Goal: Information Seeking & Learning: Learn about a topic

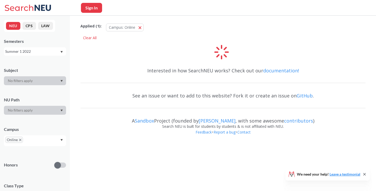
click at [63, 52] on icon "Dropdown arrow" at bounding box center [61, 52] width 3 height 2
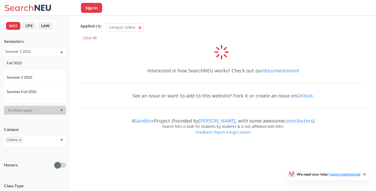
click at [38, 63] on div "Fall 2025" at bounding box center [36, 63] width 59 height 6
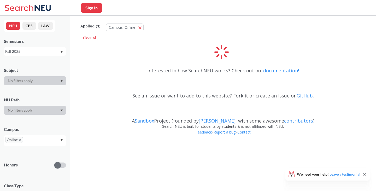
click at [35, 81] on div at bounding box center [35, 80] width 62 height 9
click at [60, 81] on div at bounding box center [35, 80] width 62 height 9
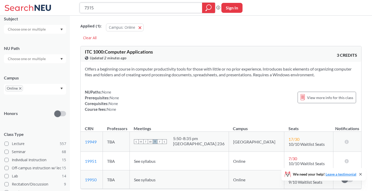
type input "7315"
click at [207, 6] on icon "magnifying glass" at bounding box center [208, 7] width 6 height 7
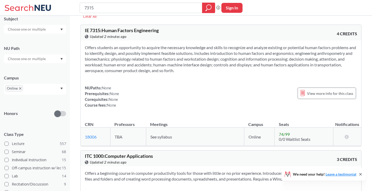
scroll to position [22, 0]
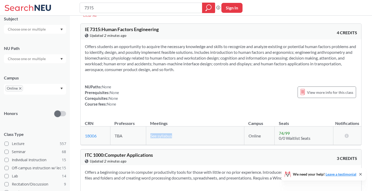
drag, startPoint x: 173, startPoint y: 136, endPoint x: 146, endPoint y: 137, distance: 27.2
click at [146, 137] on td "See syllabus" at bounding box center [195, 135] width 98 height 19
click at [185, 131] on td "See syllabus" at bounding box center [195, 135] width 98 height 19
click at [334, 94] on span "View more info for this class" at bounding box center [330, 92] width 46 height 7
